Goal: Task Accomplishment & Management: Manage account settings

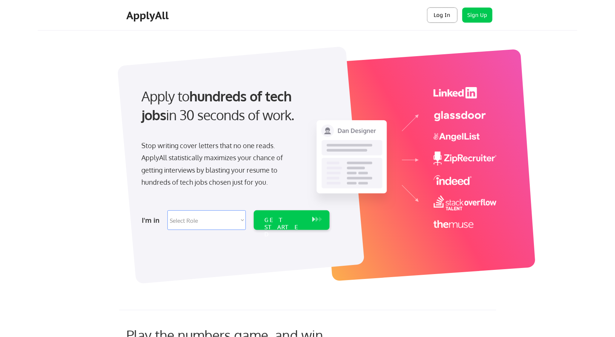
click at [430, 10] on button "Log In" at bounding box center [442, 15] width 30 height 15
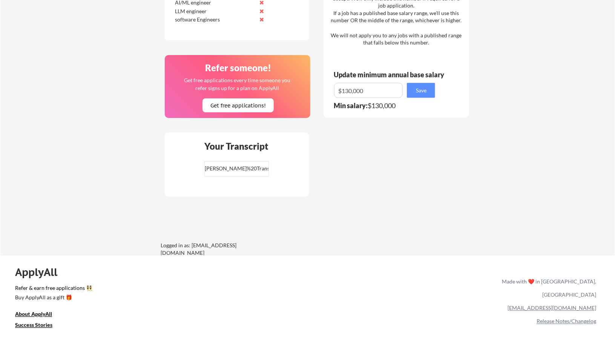
scroll to position [474, 0]
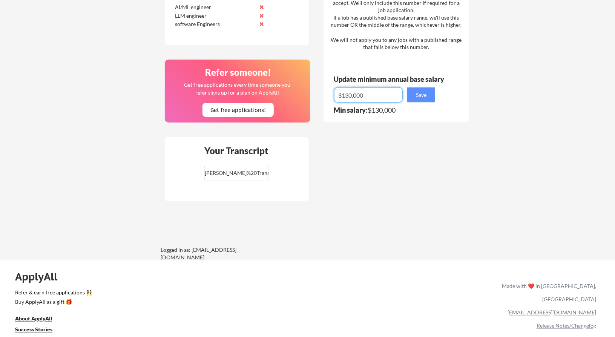
click at [348, 96] on input "input" at bounding box center [368, 95] width 69 height 15
type input "$120,000"
click at [437, 91] on div "Save" at bounding box center [387, 95] width 106 height 15
click at [430, 96] on button "Save" at bounding box center [421, 95] width 28 height 15
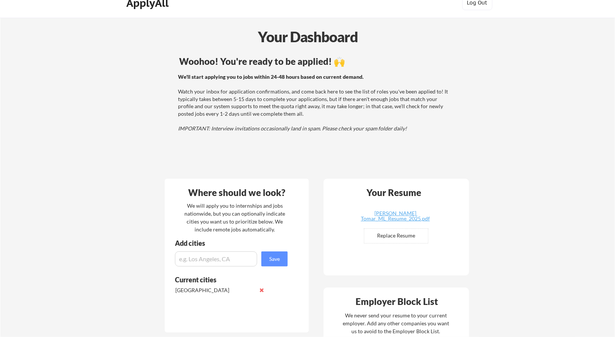
scroll to position [0, 0]
